Goal: Use online tool/utility: Utilize a website feature to perform a specific function

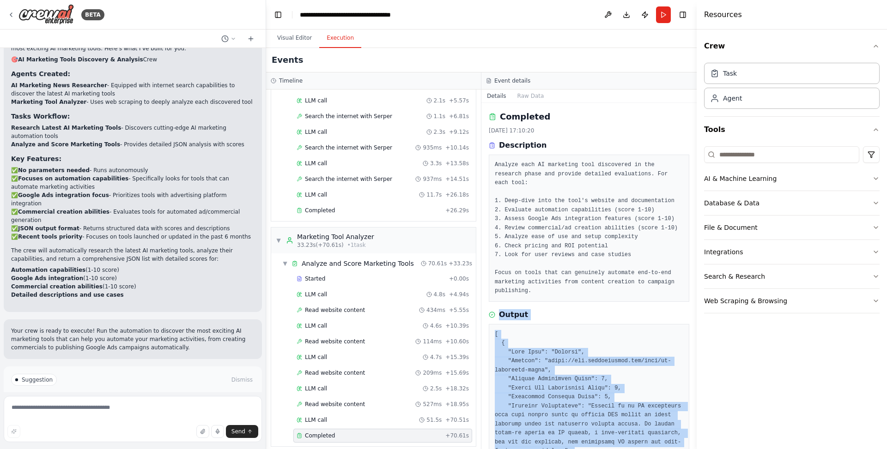
scroll to position [855, 0]
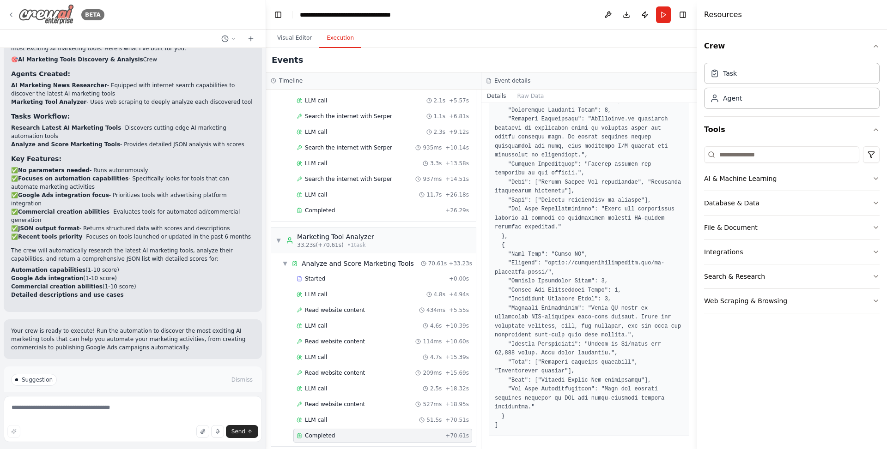
click at [15, 13] on div "BETA" at bounding box center [55, 14] width 97 height 21
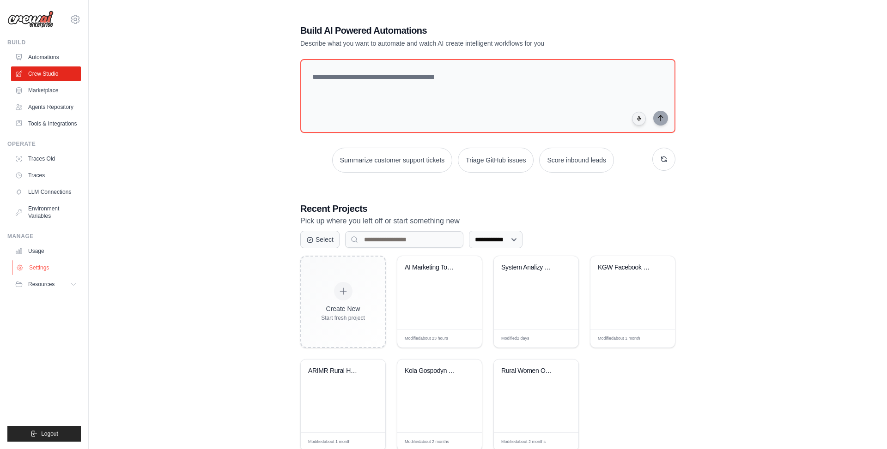
click at [49, 267] on link "Settings" at bounding box center [47, 268] width 70 height 15
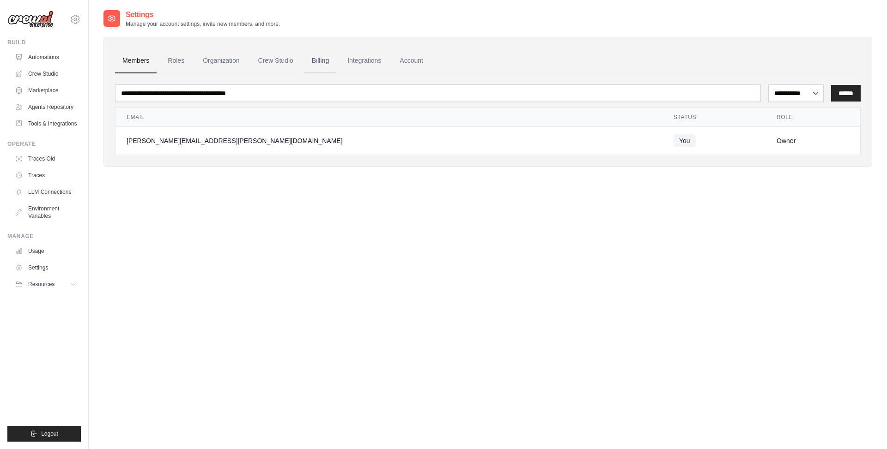
click at [316, 58] on link "Billing" at bounding box center [320, 61] width 32 height 25
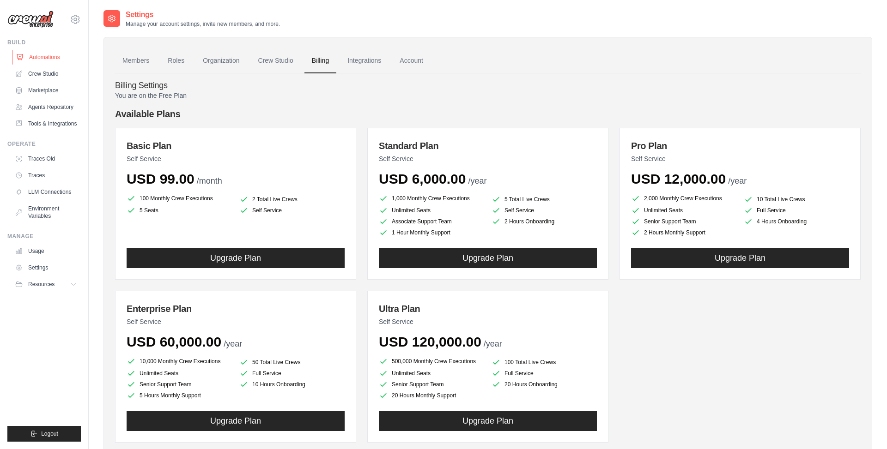
click at [33, 61] on link "Automations" at bounding box center [47, 57] width 70 height 15
click at [36, 14] on img at bounding box center [30, 20] width 46 height 18
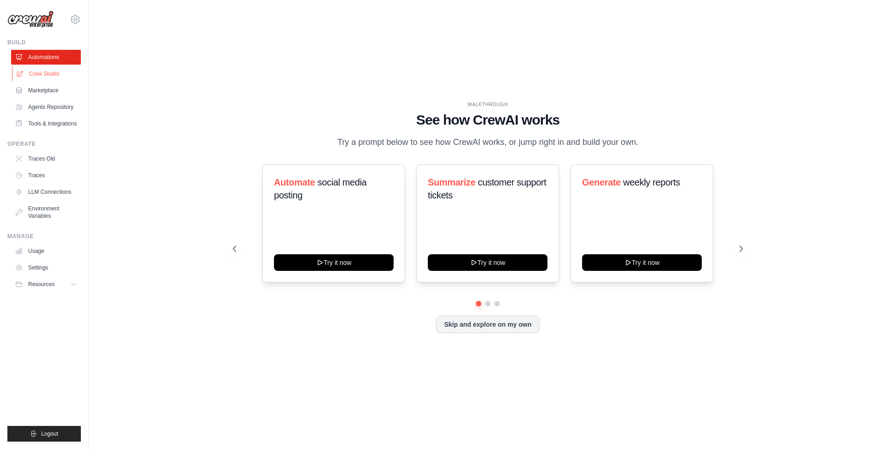
click at [54, 73] on link "Crew Studio" at bounding box center [47, 74] width 70 height 15
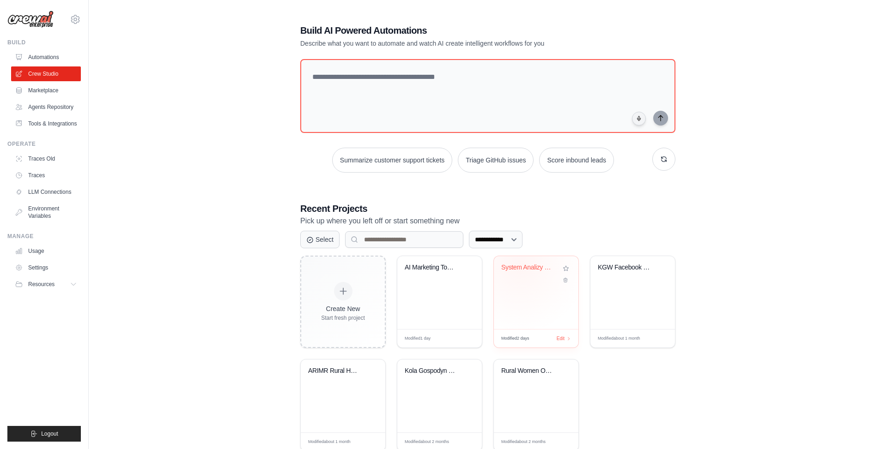
click at [519, 264] on div "System Analizy OSINT i Social Intel..." at bounding box center [529, 268] width 56 height 8
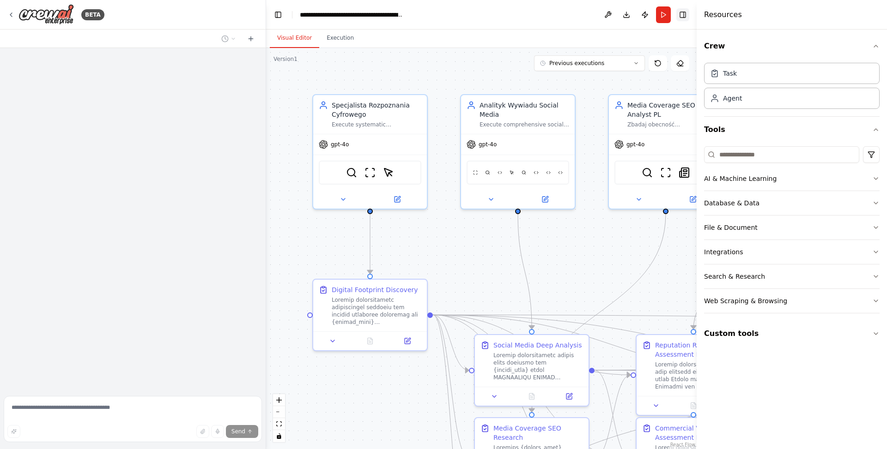
click at [685, 11] on button "Toggle Right Sidebar" at bounding box center [682, 14] width 13 height 13
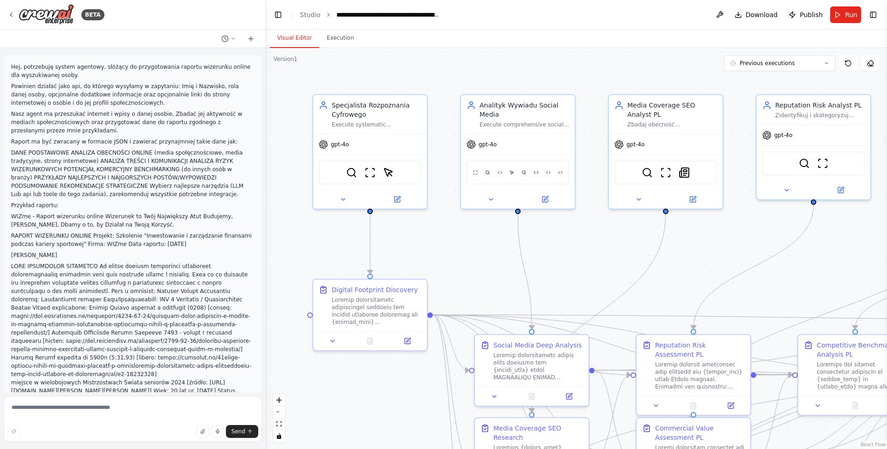
scroll to position [30223, 0]
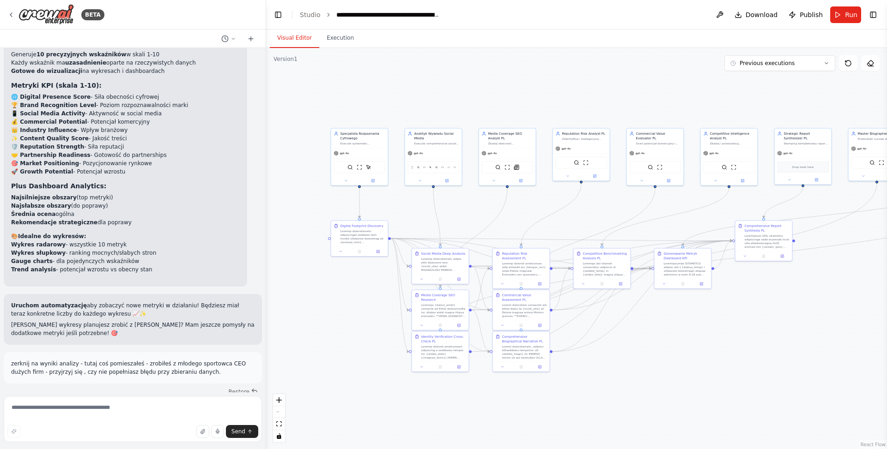
drag, startPoint x: 692, startPoint y: 228, endPoint x: 569, endPoint y: 204, distance: 125.1
click at [568, 204] on div ".deletable-edge-delete-btn { width: 20px; height: 20px; border: 0px solid #ffff…" at bounding box center [576, 248] width 621 height 401
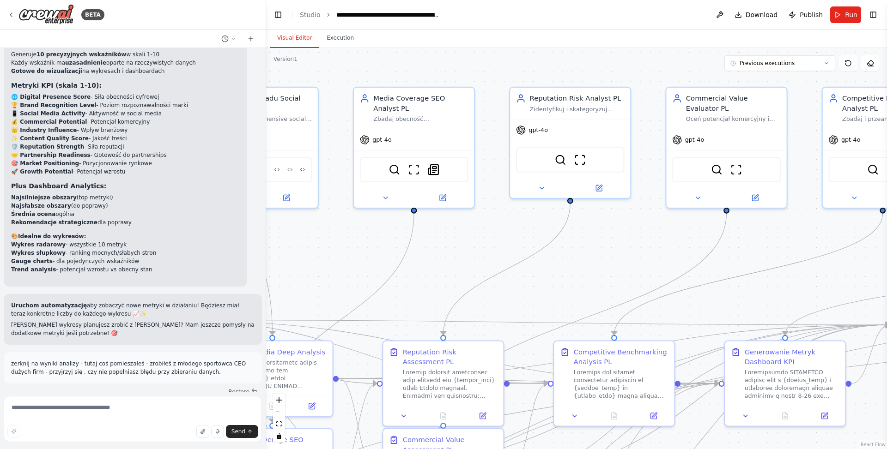
drag, startPoint x: 587, startPoint y: 259, endPoint x: 338, endPoint y: 255, distance: 249.0
click at [339, 255] on div ".deletable-edge-delete-btn { width: 20px; height: 20px; border: 0px solid #ffff…" at bounding box center [576, 248] width 621 height 401
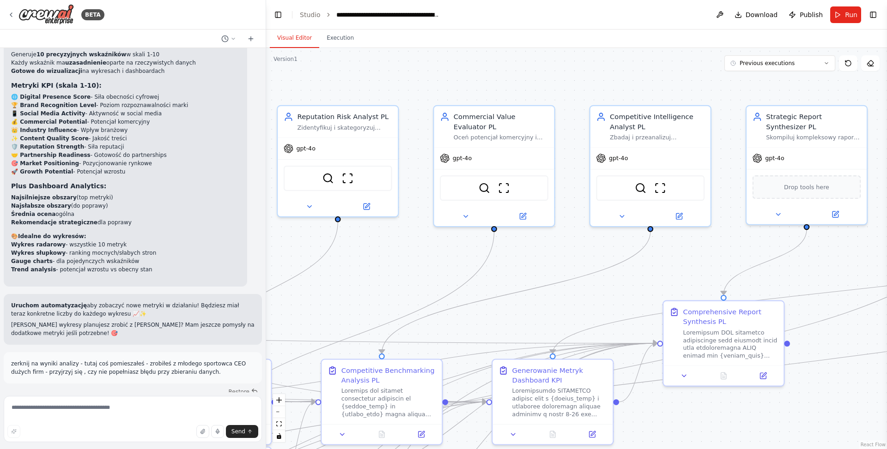
drag, startPoint x: 635, startPoint y: 254, endPoint x: 413, endPoint y: 272, distance: 222.5
click at [413, 272] on div ".deletable-edge-delete-btn { width: 20px; height: 20px; border: 0px solid #ffff…" at bounding box center [576, 248] width 621 height 401
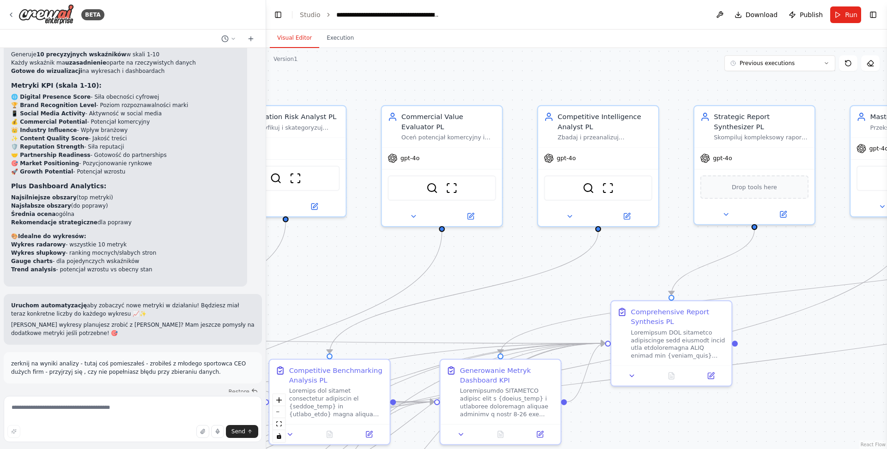
drag, startPoint x: 725, startPoint y: 85, endPoint x: 676, endPoint y: 85, distance: 49.0
click at [676, 85] on div ".deletable-edge-delete-btn { width: 20px; height: 20px; border: 0px solid #ffff…" at bounding box center [576, 248] width 621 height 401
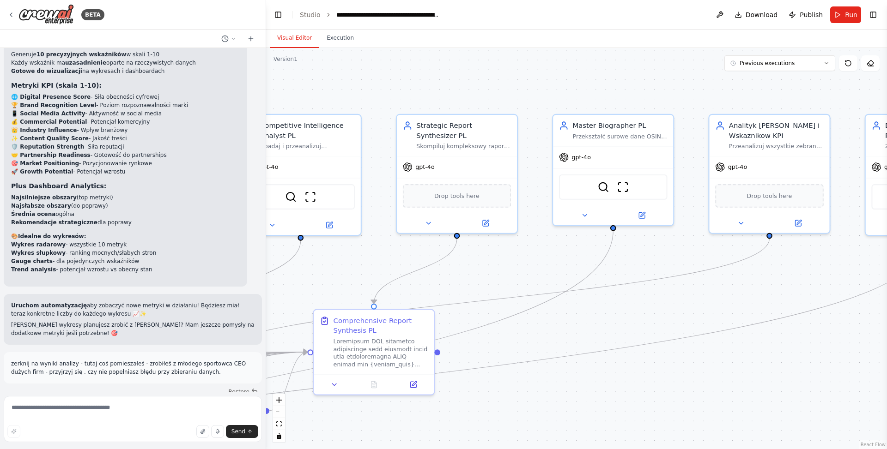
drag, startPoint x: 785, startPoint y: 88, endPoint x: 488, endPoint y: 97, distance: 297.6
click at [488, 97] on div ".deletable-edge-delete-btn { width: 20px; height: 20px; border: 0px solid #ffff…" at bounding box center [576, 248] width 621 height 401
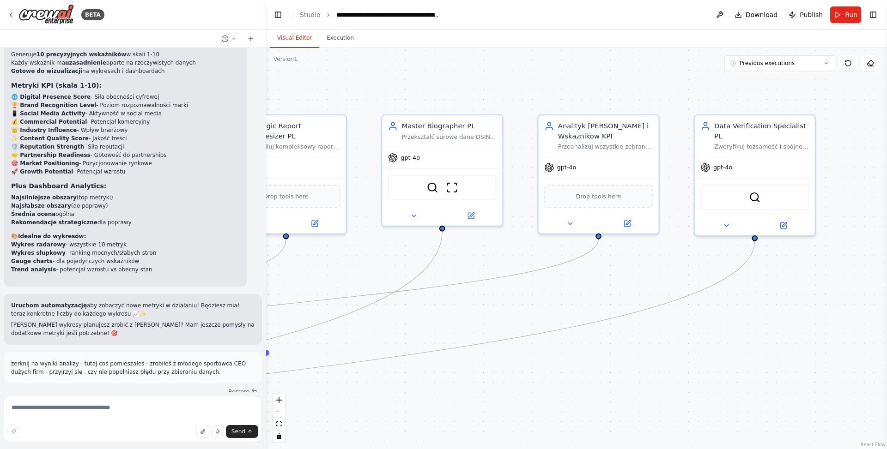
drag, startPoint x: 656, startPoint y: 87, endPoint x: 482, endPoint y: 88, distance: 174.2
click at [482, 88] on div ".deletable-edge-delete-btn { width: 20px; height: 20px; border: 0px solid #ffff…" at bounding box center [576, 248] width 621 height 401
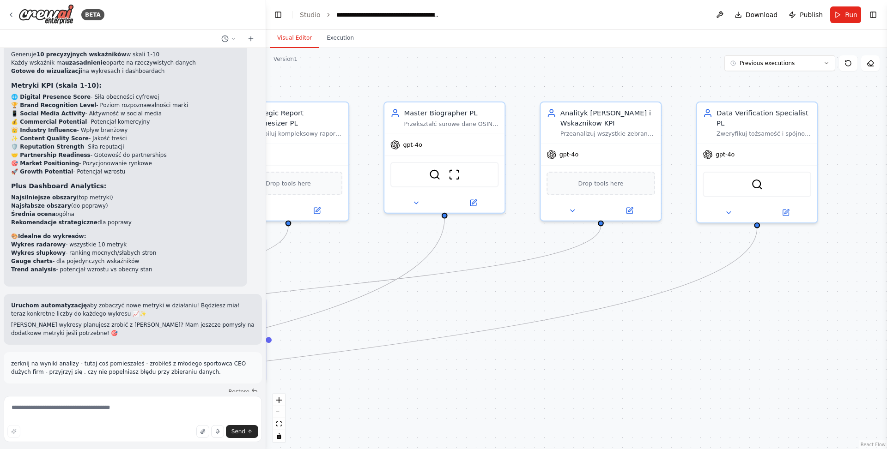
drag, startPoint x: 843, startPoint y: 155, endPoint x: 852, endPoint y: 142, distance: 15.6
click at [852, 142] on div ".deletable-edge-delete-btn { width: 20px; height: 20px; border: 0px solid #ffff…" at bounding box center [576, 248] width 621 height 401
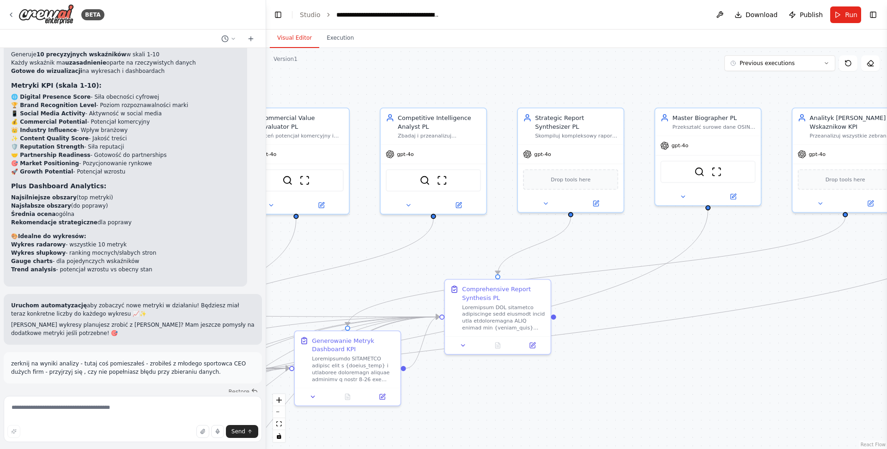
drag, startPoint x: 515, startPoint y: 299, endPoint x: 765, endPoint y: 289, distance: 250.1
click at [765, 289] on div ".deletable-edge-delete-btn { width: 20px; height: 20px; border: 0px solid #ffff…" at bounding box center [576, 248] width 621 height 401
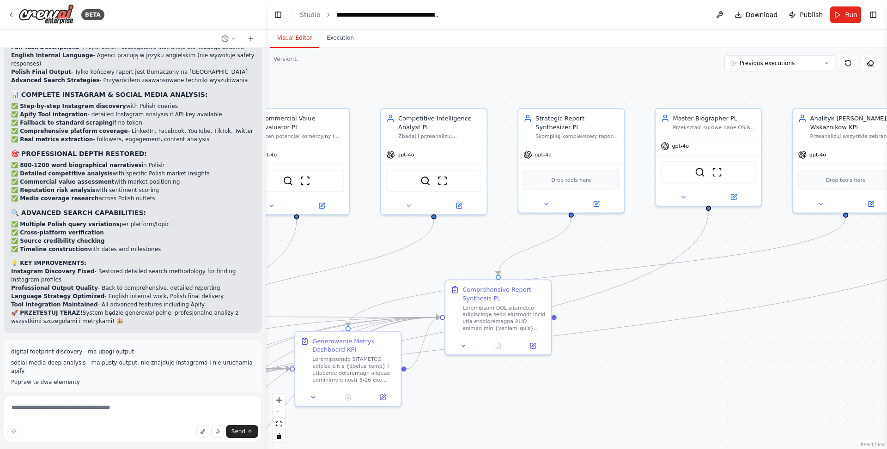
scroll to position [18141, 0]
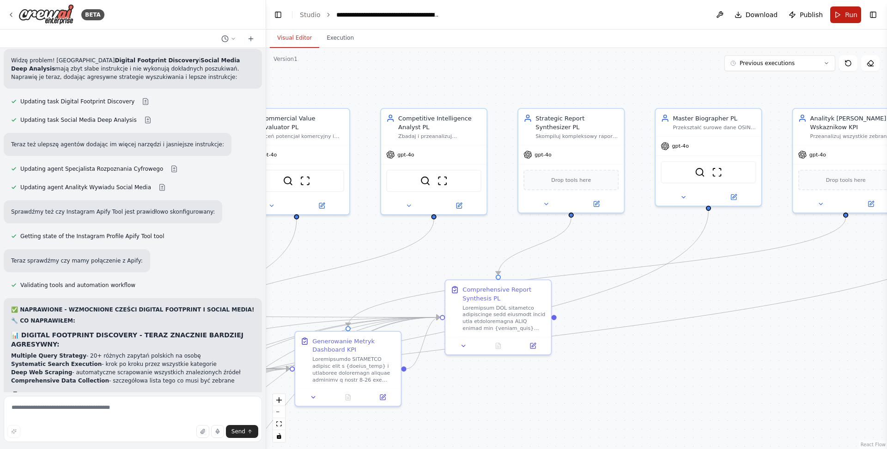
click at [844, 16] on button "Run" at bounding box center [845, 14] width 31 height 17
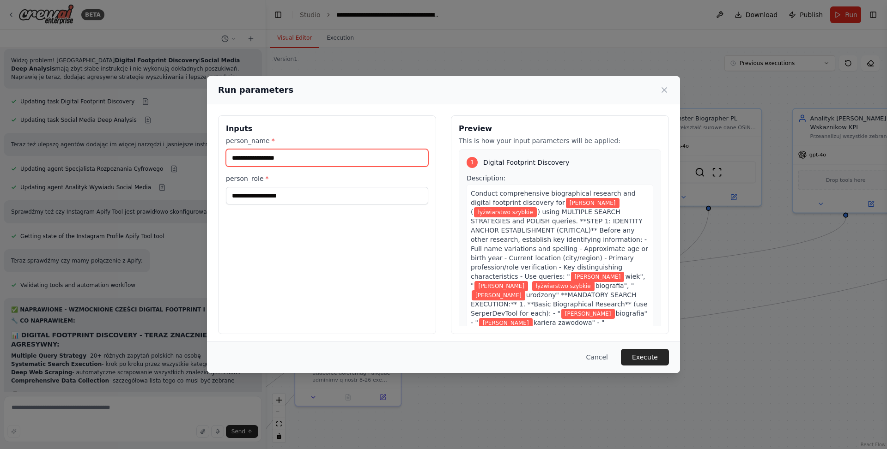
click at [285, 159] on input "**********" at bounding box center [327, 158] width 202 height 18
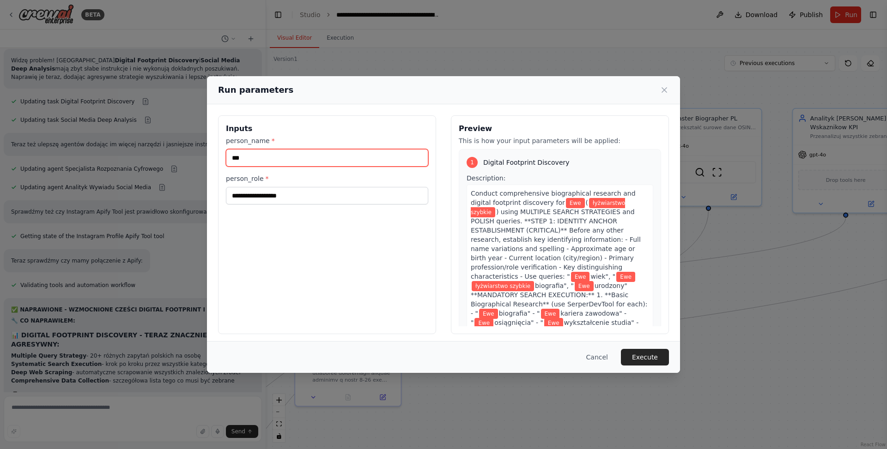
click at [285, 165] on input "***" at bounding box center [327, 158] width 202 height 18
click at [285, 172] on div "**********" at bounding box center [327, 170] width 202 height 68
click at [280, 160] on input "***" at bounding box center [327, 158] width 202 height 18
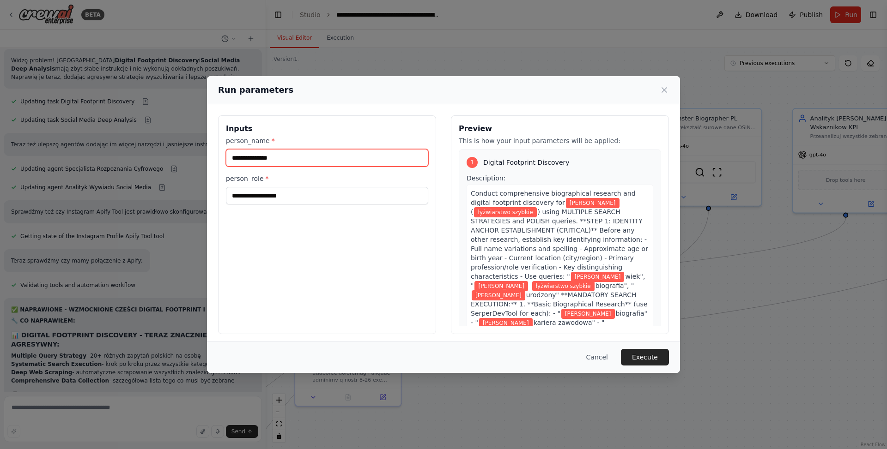
type input "**********"
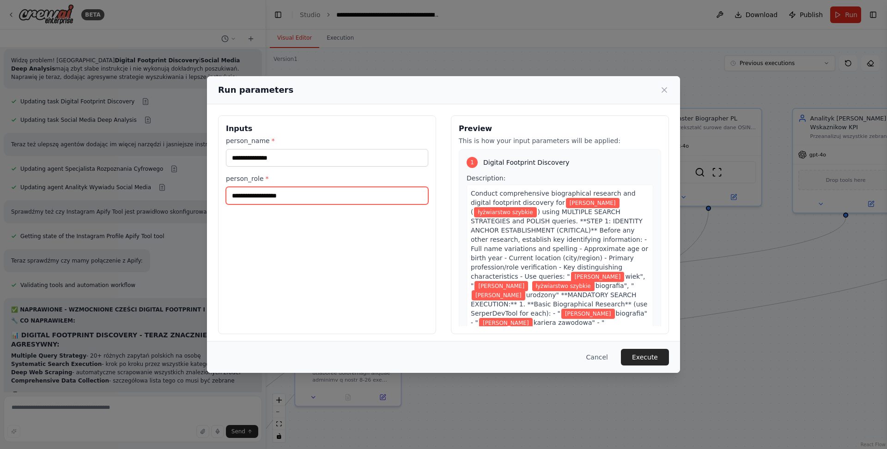
click at [263, 201] on input "**********" at bounding box center [327, 196] width 202 height 18
type input "**********"
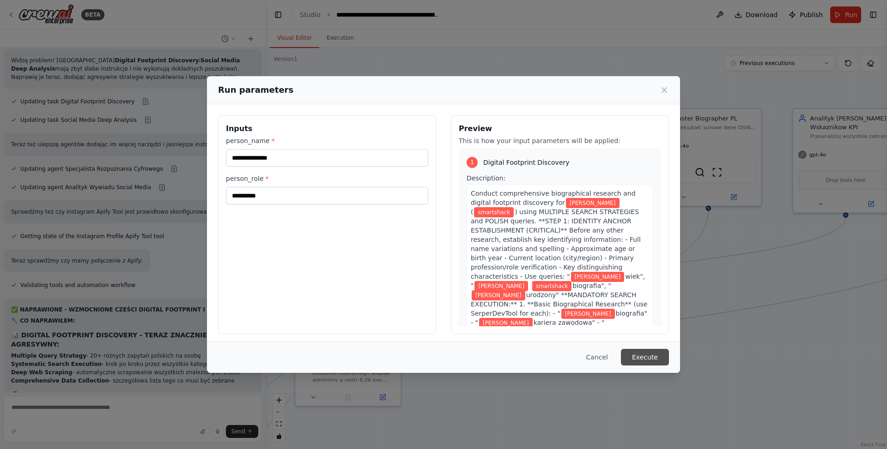
click at [653, 356] on button "Execute" at bounding box center [645, 357] width 48 height 17
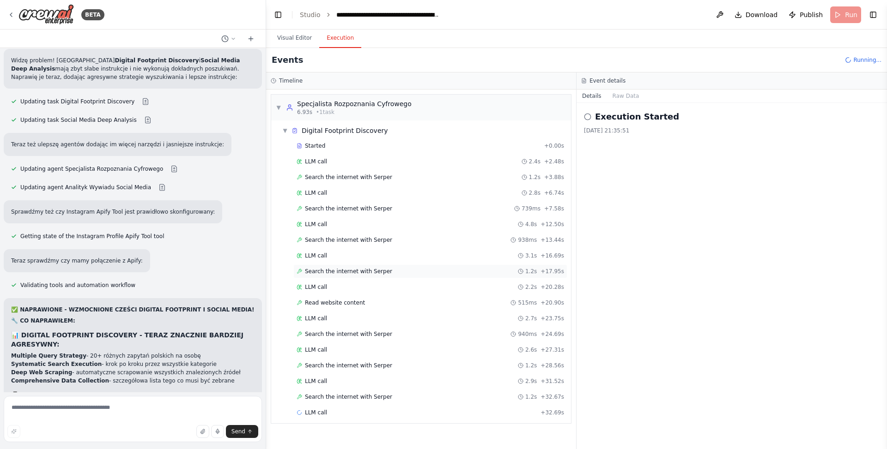
click at [340, 268] on span "Search the internet with Serper" at bounding box center [348, 271] width 87 height 7
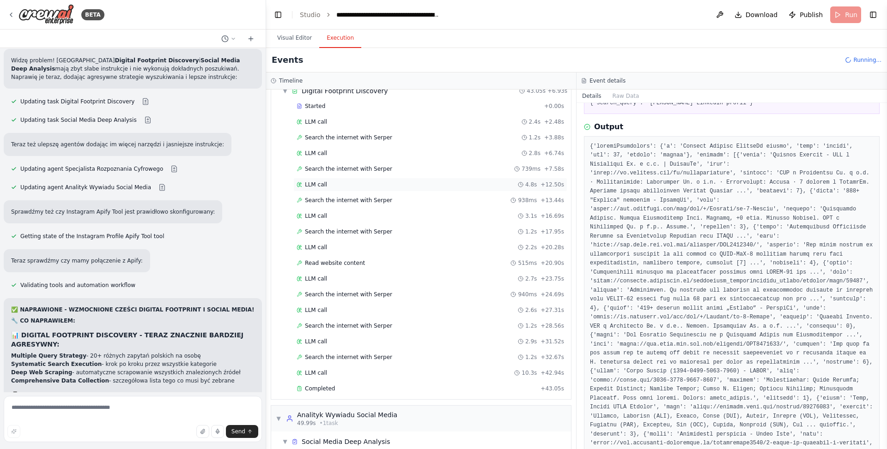
scroll to position [56, 0]
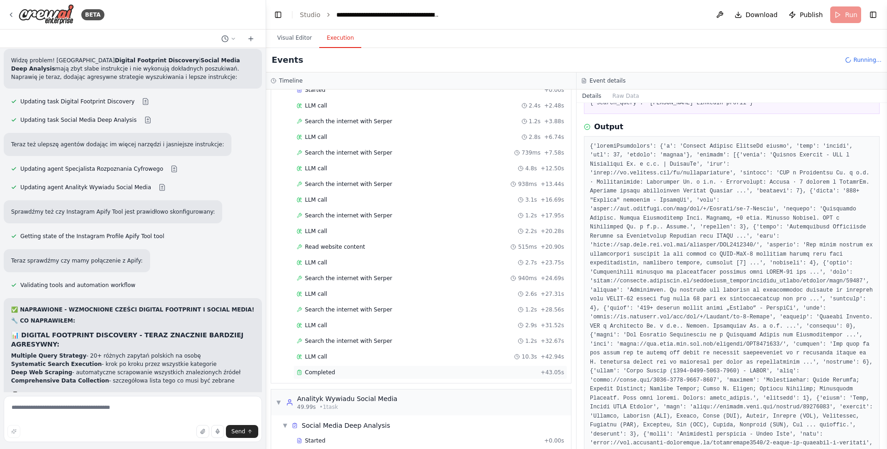
click at [330, 369] on span "Completed" at bounding box center [320, 372] width 30 height 7
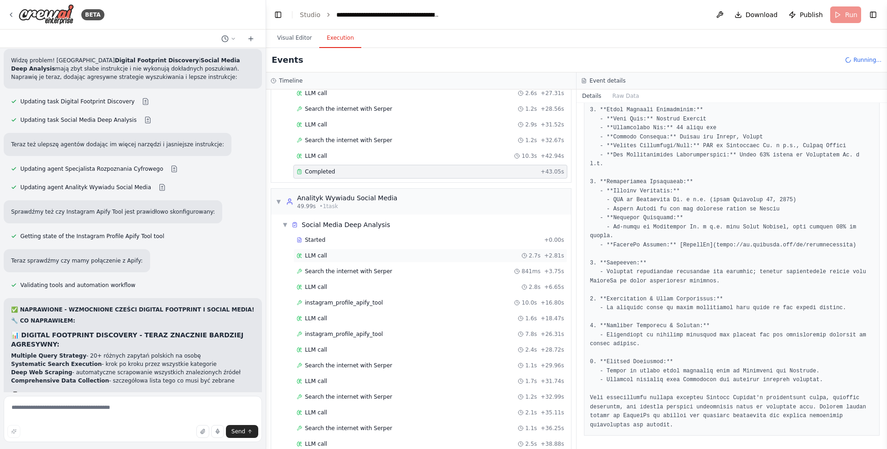
scroll to position [323, 0]
